Goal: Register for event/course

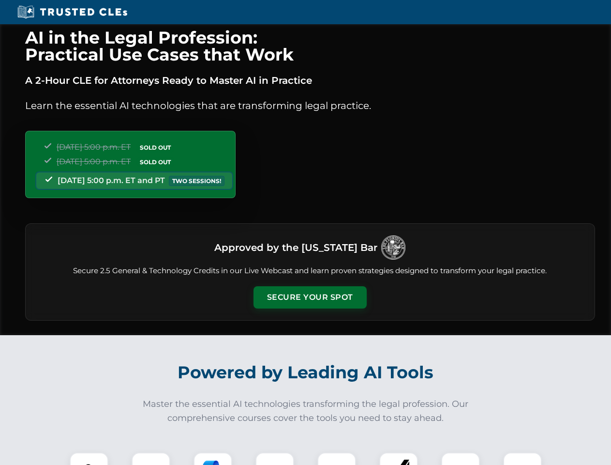
click at [310, 297] on button "Secure Your Spot" at bounding box center [310, 297] width 113 height 22
click at [89, 458] on img at bounding box center [89, 471] width 28 height 28
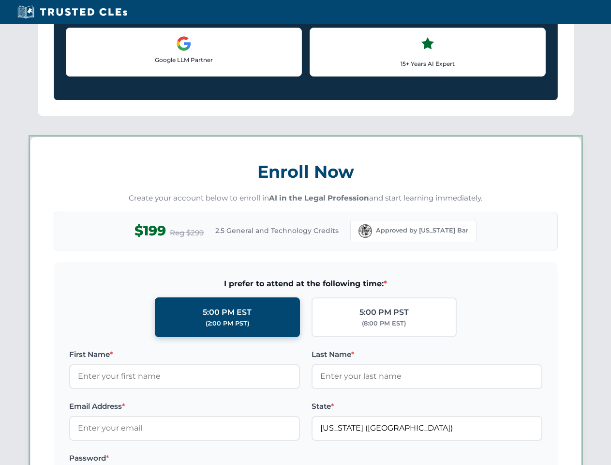
click at [213, 458] on label "Password *" at bounding box center [184, 458] width 231 height 12
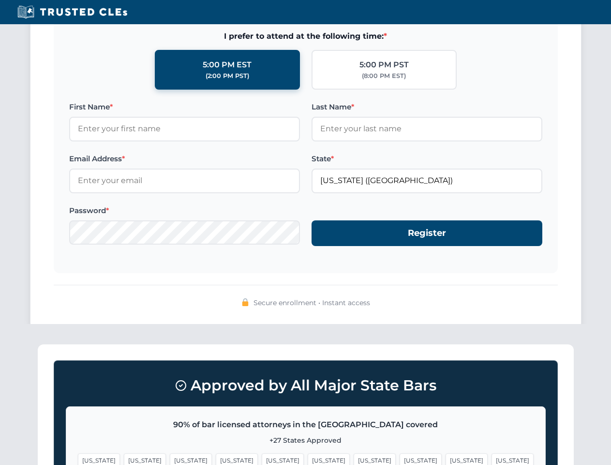
click at [446, 458] on span "[US_STATE]" at bounding box center [467, 460] width 42 height 14
